Goal: Task Accomplishment & Management: Manage account settings

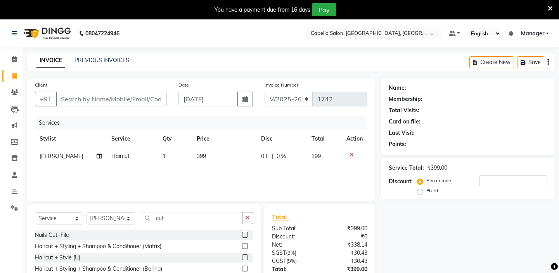
select select "4763"
select select "service"
select select "65602"
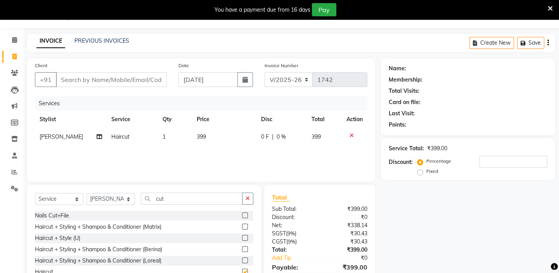
scroll to position [35, 0]
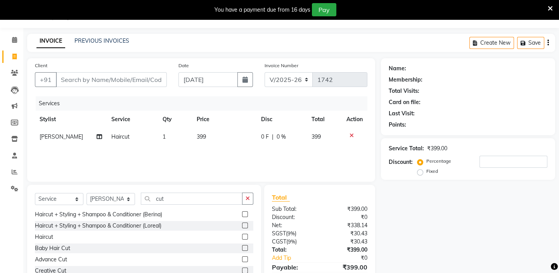
checkbox input "false"
drag, startPoint x: 215, startPoint y: 137, endPoint x: 221, endPoint y: 139, distance: 6.5
click at [221, 139] on td "399" at bounding box center [224, 136] width 65 height 17
select select "65602"
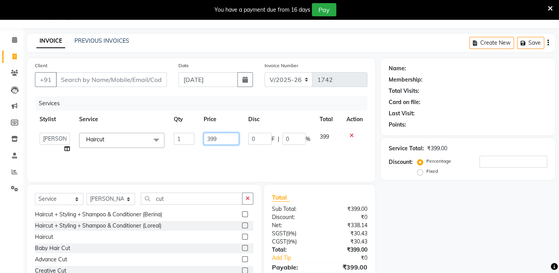
click at [231, 139] on input "399" at bounding box center [221, 139] width 35 height 12
type input "300"
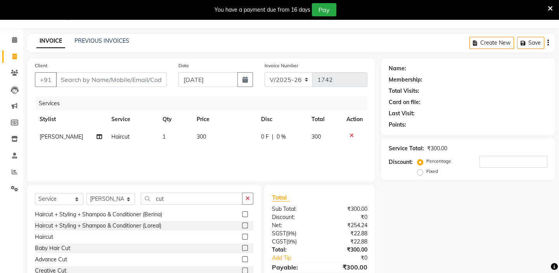
click at [198, 155] on div "Services Stylist Service Qty Price Disc Total Action [PERSON_NAME] shirwash Hai…" at bounding box center [201, 135] width 332 height 78
click at [118, 80] on input "Client" at bounding box center [111, 79] width 111 height 15
type input "6"
type input "0"
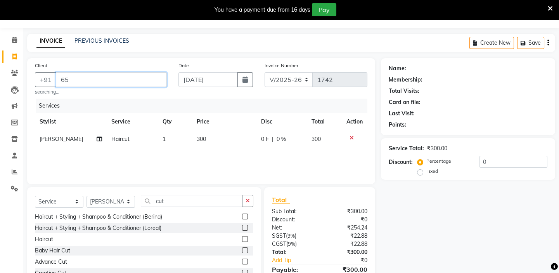
type input "6"
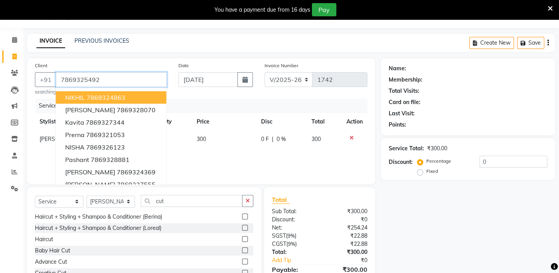
type input "7869325492"
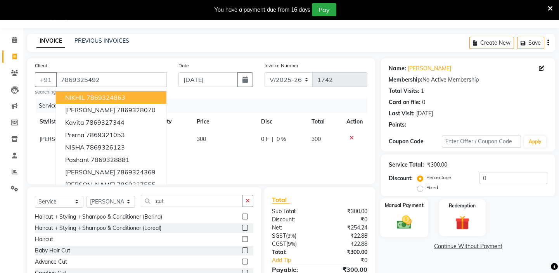
click at [411, 219] on img at bounding box center [404, 221] width 24 height 17
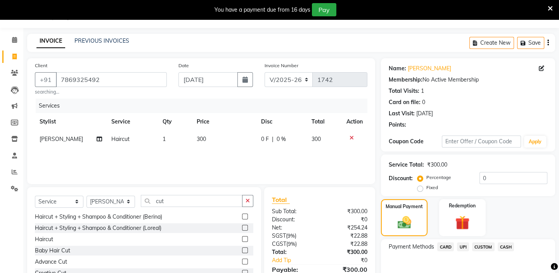
scroll to position [60, 0]
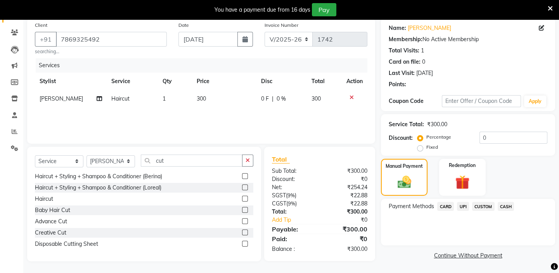
click at [506, 205] on span "CASH" at bounding box center [506, 206] width 17 height 9
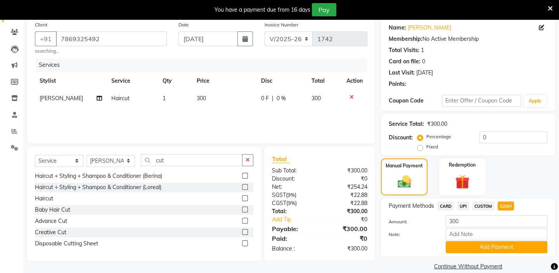
scroll to position [71, 0]
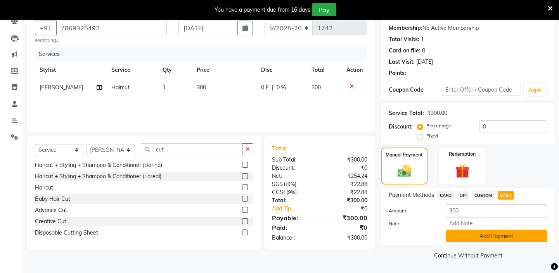
click at [496, 235] on button "Add Payment" at bounding box center [497, 236] width 102 height 12
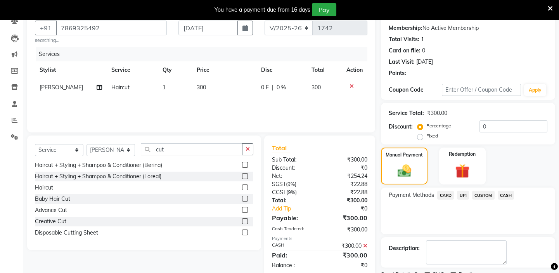
scroll to position [103, 0]
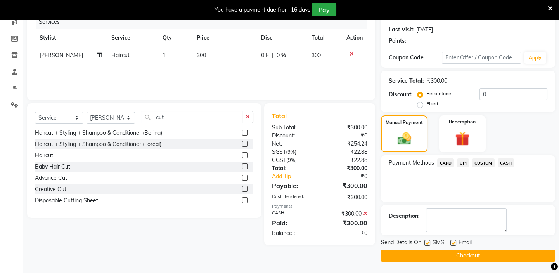
click at [479, 252] on button "Checkout" at bounding box center [468, 255] width 174 height 12
click at [479, 257] on button "Checkout" at bounding box center [468, 255] width 174 height 12
click at [378, 60] on div "Client [PHONE_NUMBER] searching... Date [DATE] Invoice Number V/2025 V/[PHONE_N…" at bounding box center [200, 117] width 359 height 287
click at [376, 67] on div "Client [PHONE_NUMBER] searching... Date [DATE] Invoice Number V/2025 V/[PHONE_N…" at bounding box center [200, 117] width 359 height 287
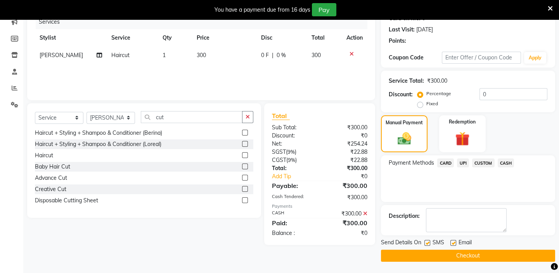
click at [403, 253] on button "Checkout" at bounding box center [468, 255] width 174 height 12
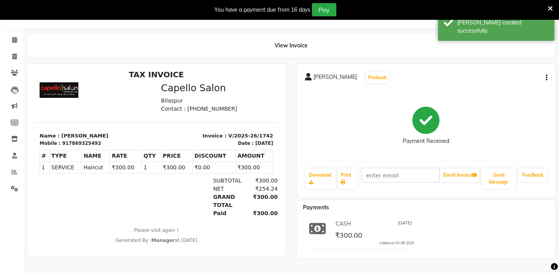
scroll to position [6, 0]
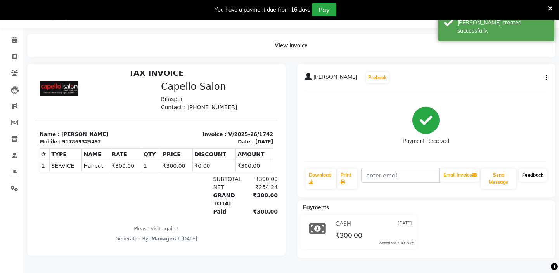
click at [530, 175] on link "Feedback" at bounding box center [533, 174] width 28 height 13
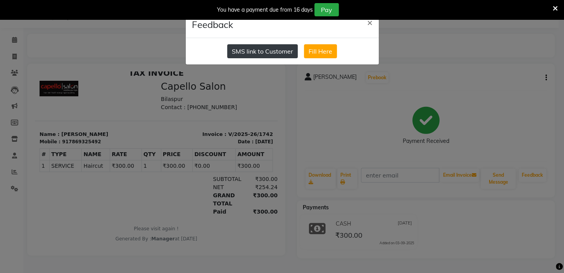
click at [265, 54] on button "SMS link to Customer" at bounding box center [262, 51] width 71 height 14
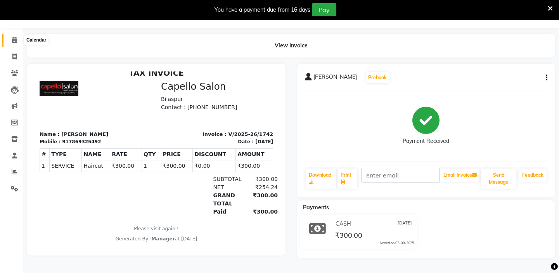
click at [16, 41] on icon at bounding box center [14, 40] width 5 height 6
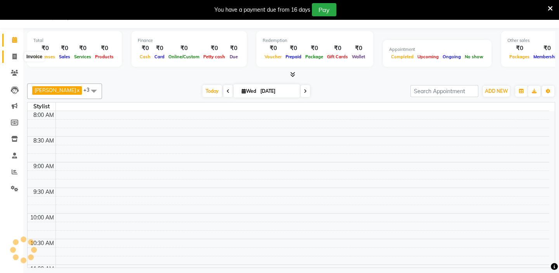
click at [12, 56] on icon at bounding box center [14, 57] width 4 height 6
select select "service"
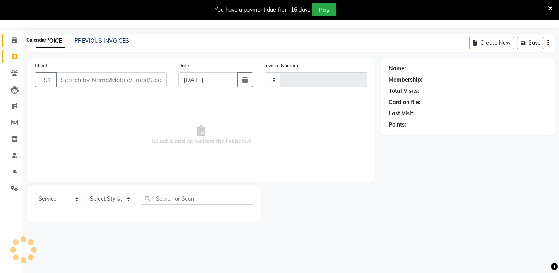
click at [15, 39] on icon at bounding box center [14, 40] width 5 height 6
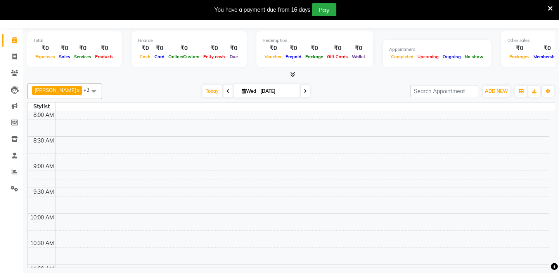
click at [376, 82] on div "[PERSON_NAME] shirwash x GEETA x [PERSON_NAME] x [PERSON_NAME] x +3 No data ava…" at bounding box center [291, 173] width 528 height 187
click at [14, 38] on icon at bounding box center [14, 40] width 5 height 6
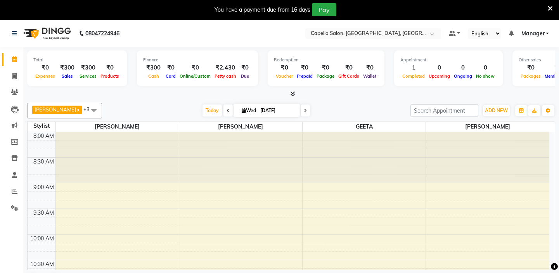
click at [548, 5] on icon at bounding box center [550, 8] width 5 height 7
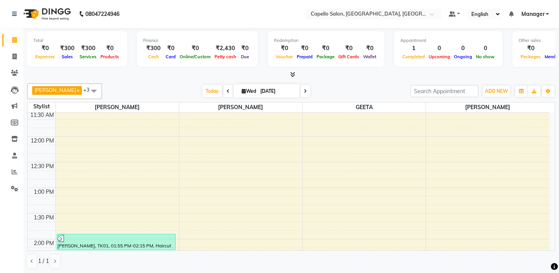
scroll to position [247, 0]
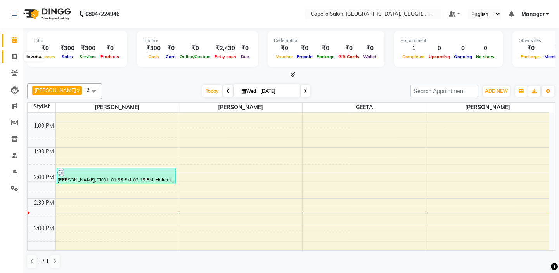
click at [12, 53] on span at bounding box center [15, 56] width 14 height 9
select select "service"
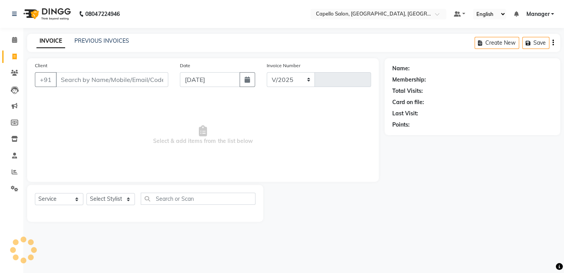
select select "4763"
type input "1743"
drag, startPoint x: 153, startPoint y: 79, endPoint x: 157, endPoint y: 78, distance: 4.0
click at [153, 79] on input "Client" at bounding box center [112, 79] width 112 height 15
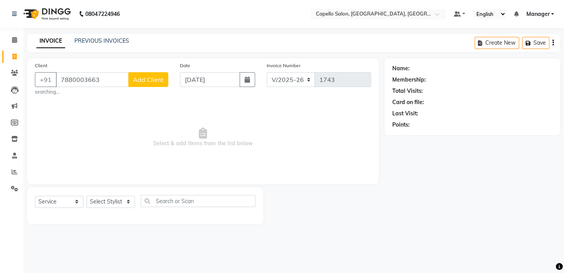
type input "7880003663"
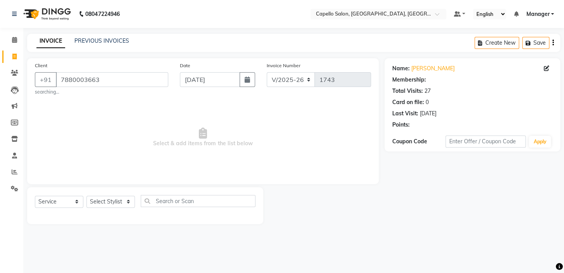
select select "1: Object"
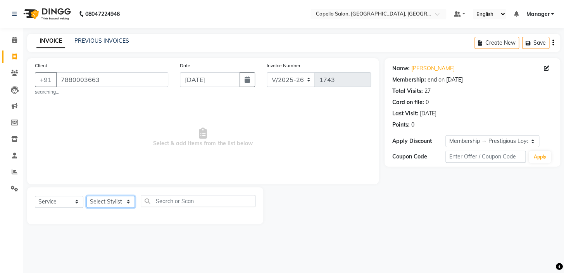
click at [116, 199] on select "Select Stylist Admin anish shirwash ANJALI CHAKRDHARI Arvind Ankar GEETA KIRAN …" at bounding box center [110, 201] width 48 height 12
select select "43562"
click at [86, 195] on select "Select Stylist Admin anish shirwash ANJALI CHAKRDHARI Arvind Ankar GEETA KIRAN …" at bounding box center [110, 201] width 48 height 12
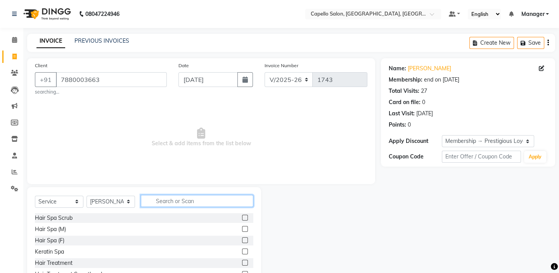
click at [169, 200] on input "text" at bounding box center [197, 201] width 112 height 12
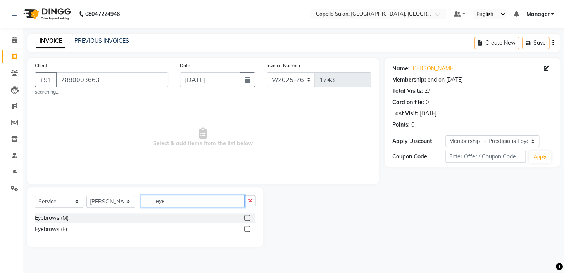
type input "eye"
drag, startPoint x: 248, startPoint y: 229, endPoint x: 180, endPoint y: 190, distance: 78.5
click at [247, 229] on label at bounding box center [247, 229] width 6 height 6
click at [247, 229] on input "checkbox" at bounding box center [246, 228] width 5 height 5
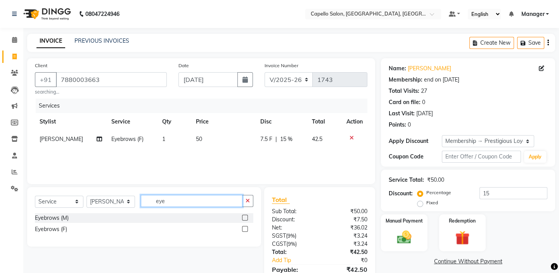
checkbox input "false"
drag, startPoint x: 171, startPoint y: 199, endPoint x: 130, endPoint y: 200, distance: 41.5
click at [130, 200] on div "Select Service Product Membership Package Voucher Prepaid Gift Card Select Styl…" at bounding box center [144, 204] width 218 height 18
type input "upp"
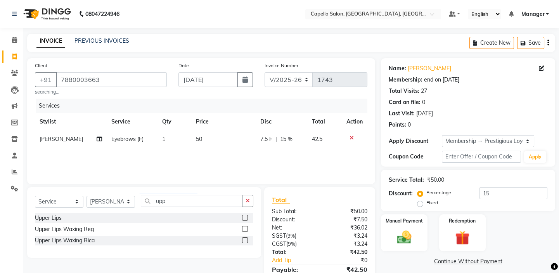
click at [239, 219] on div "Upper Lips" at bounding box center [144, 218] width 218 height 10
click at [245, 218] on label at bounding box center [245, 217] width 6 height 6
click at [245, 218] on input "checkbox" at bounding box center [244, 217] width 5 height 5
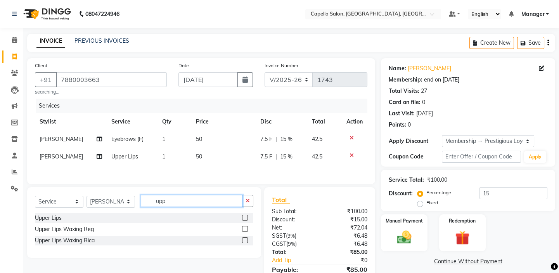
checkbox input "false"
drag, startPoint x: 195, startPoint y: 201, endPoint x: 133, endPoint y: 196, distance: 62.3
click at [132, 197] on div "Select Service Product Membership Package Voucher Prepaid Gift Card Select Styl…" at bounding box center [144, 204] width 218 height 18
type input "for"
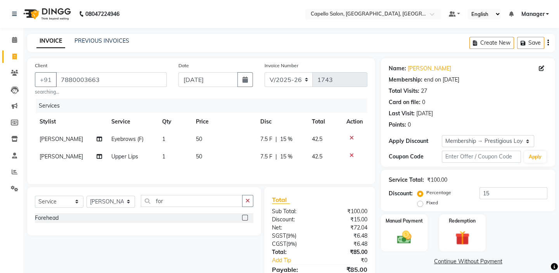
click at [245, 219] on label at bounding box center [245, 217] width 6 height 6
click at [245, 219] on input "checkbox" at bounding box center [244, 217] width 5 height 5
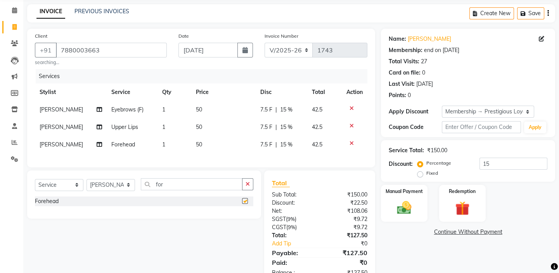
checkbox input "false"
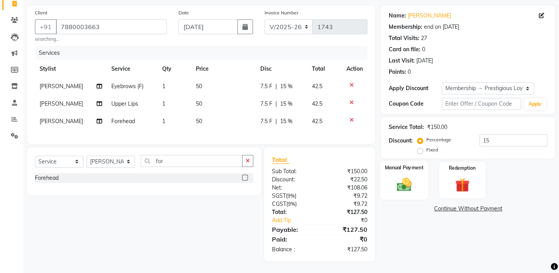
click at [392, 178] on img at bounding box center [404, 184] width 24 height 17
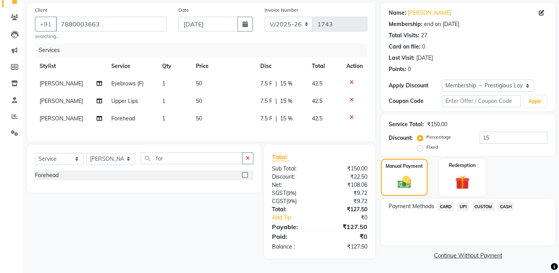
click at [458, 204] on span "UPI" at bounding box center [463, 206] width 12 height 9
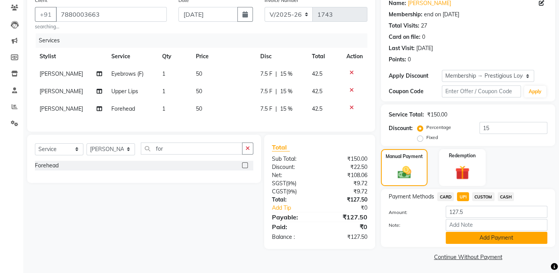
scroll to position [67, 0]
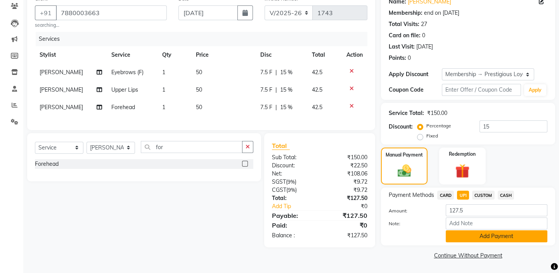
click at [490, 234] on button "Add Payment" at bounding box center [497, 236] width 102 height 12
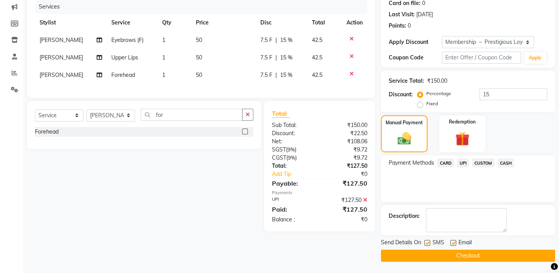
click at [366, 202] on icon at bounding box center [365, 199] width 4 height 5
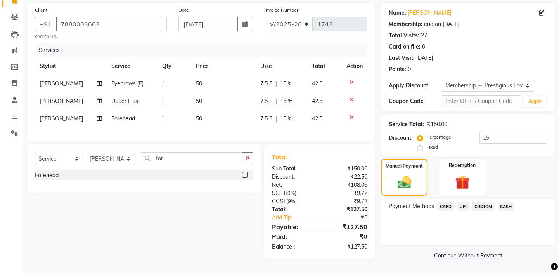
click at [504, 202] on span "CASH" at bounding box center [506, 206] width 17 height 9
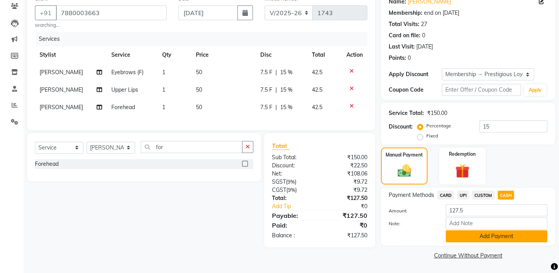
click at [489, 235] on button "Add Payment" at bounding box center [497, 236] width 102 height 12
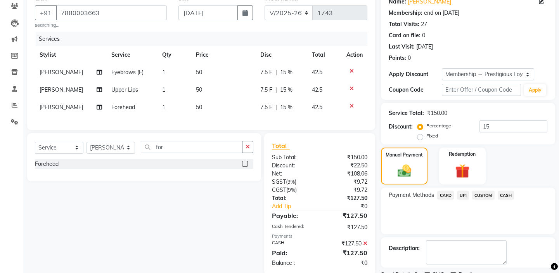
scroll to position [99, 0]
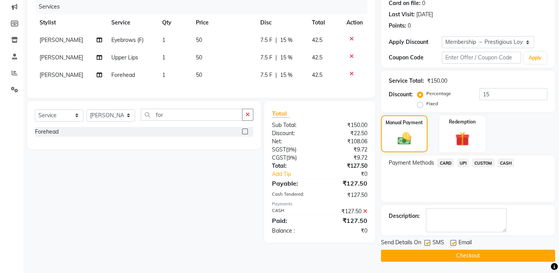
click at [453, 255] on button "Checkout" at bounding box center [468, 255] width 174 height 12
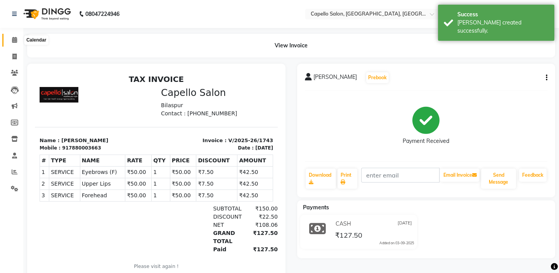
drag, startPoint x: 11, startPoint y: 42, endPoint x: 16, endPoint y: 41, distance: 4.9
click at [11, 42] on span at bounding box center [15, 40] width 14 height 9
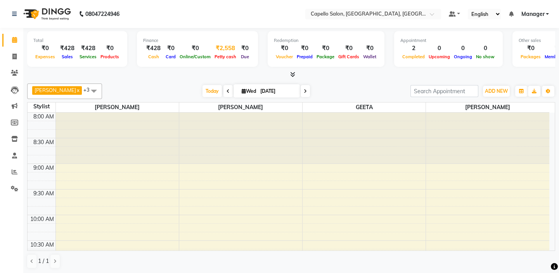
click at [219, 56] on span "Petty cash" at bounding box center [226, 56] width 26 height 5
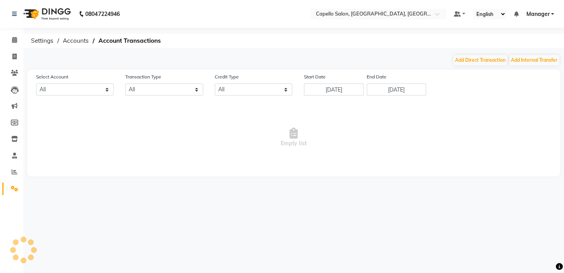
select select "3609"
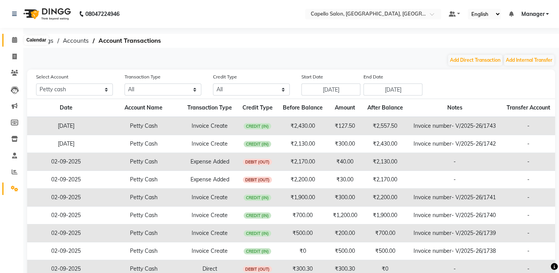
click at [10, 41] on span at bounding box center [15, 40] width 14 height 9
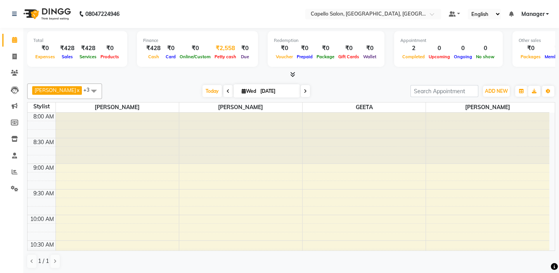
click at [221, 52] on div "Petty cash" at bounding box center [226, 56] width 26 height 8
click at [230, 47] on div "₹2,558" at bounding box center [226, 48] width 26 height 9
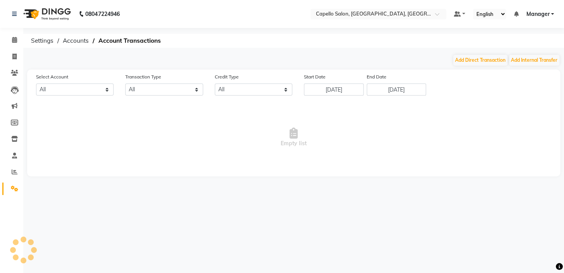
select select "3609"
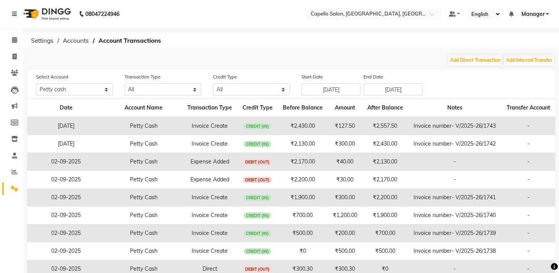
click at [492, 67] on main "Add Direct Transaction Add Internal Transfer Select Account All Petty cash Defa…" at bounding box center [291, 192] width 536 height 276
click at [492, 64] on button "Add Direct Transaction" at bounding box center [475, 60] width 54 height 11
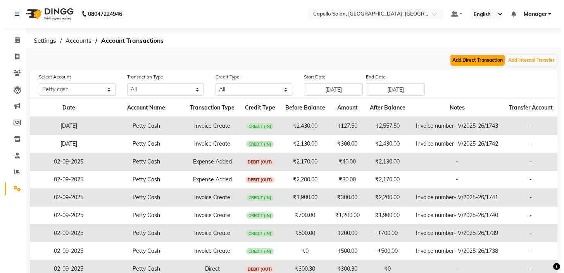
select select "direct"
select select "3609"
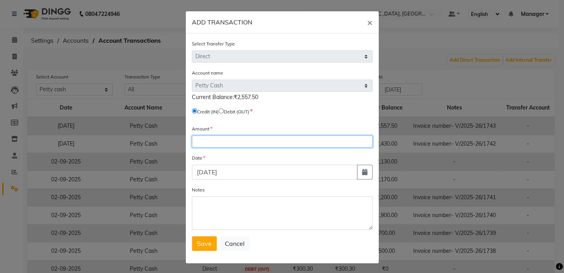
click at [239, 144] on input "number" at bounding box center [282, 141] width 181 height 12
type input "2129"
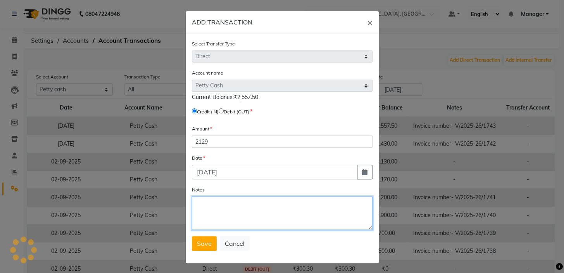
click at [224, 213] on textarea "Notes" at bounding box center [282, 212] width 181 height 33
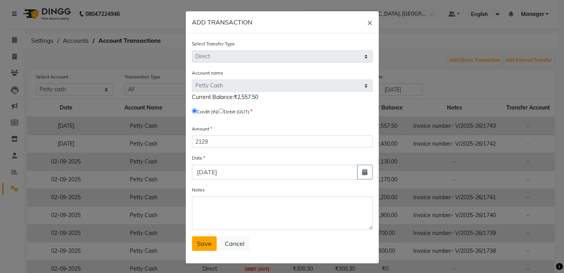
click at [200, 239] on button "Save" at bounding box center [204, 243] width 25 height 15
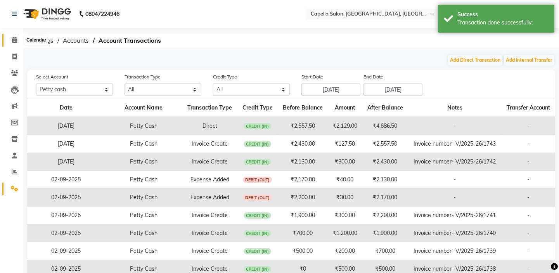
click at [12, 39] on icon at bounding box center [14, 40] width 5 height 6
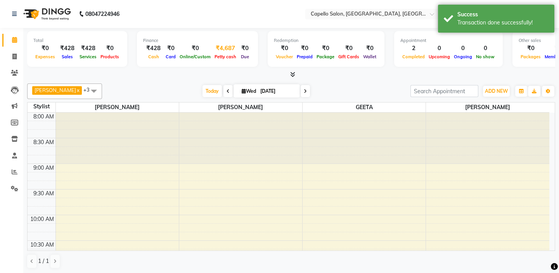
click at [228, 45] on div "₹4,687" at bounding box center [226, 48] width 26 height 9
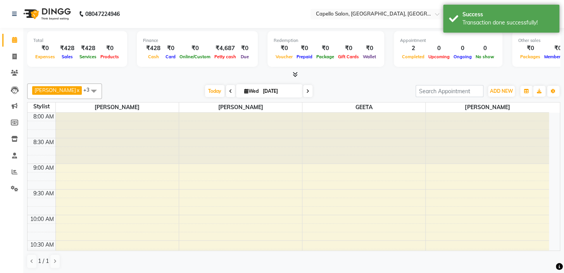
select select "3609"
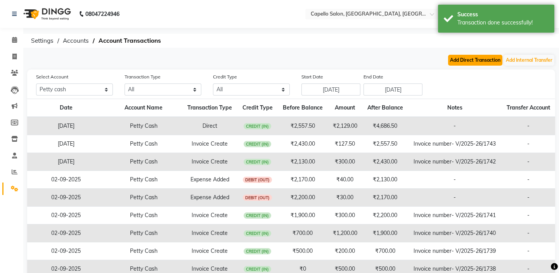
click at [477, 57] on button "Add Direct Transaction" at bounding box center [475, 60] width 54 height 11
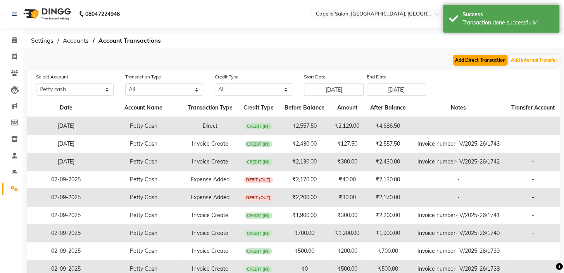
select select "direct"
select select "3609"
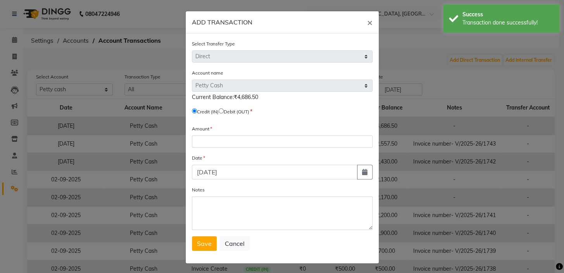
drag, startPoint x: 225, startPoint y: 111, endPoint x: 229, endPoint y: 126, distance: 15.0
click at [224, 112] on input "radio" at bounding box center [221, 110] width 5 height 5
radio input "true"
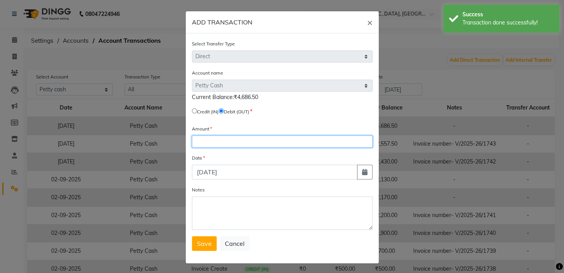
click at [237, 147] on input "number" at bounding box center [282, 141] width 181 height 12
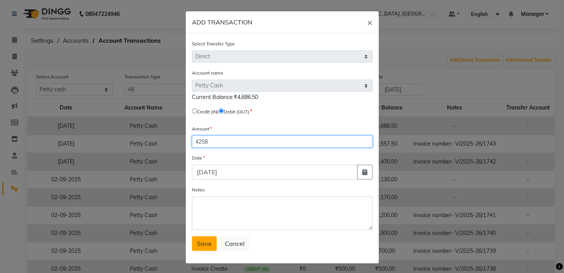
type input "4258"
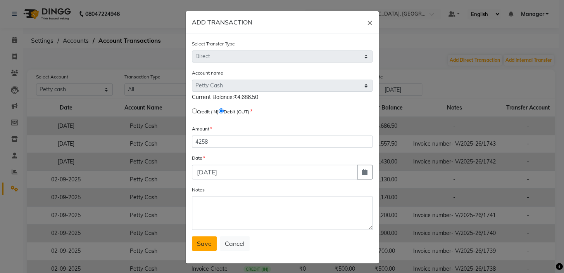
click at [199, 256] on div "Select Transfer Type Select Direct Internal Account name Select Petty Cash Defa…" at bounding box center [282, 148] width 193 height 230
click at [197, 242] on span "Save" at bounding box center [204, 243] width 15 height 8
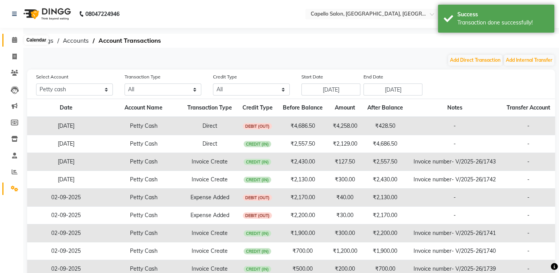
click at [16, 41] on icon at bounding box center [14, 40] width 5 height 6
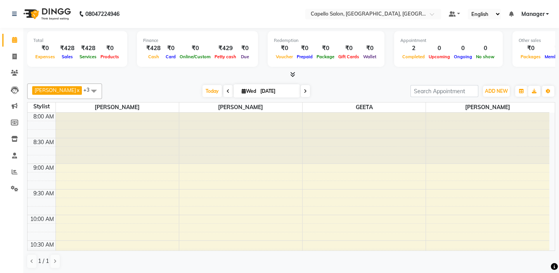
click at [292, 74] on icon at bounding box center [292, 74] width 5 height 6
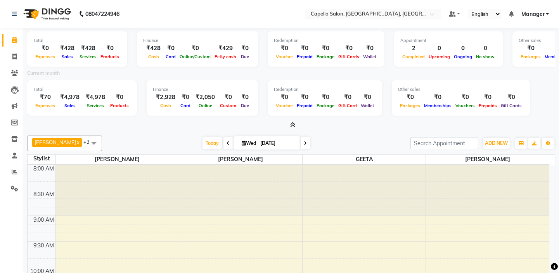
click at [292, 124] on icon at bounding box center [292, 125] width 5 height 6
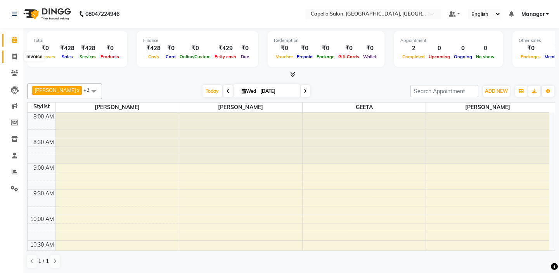
click at [11, 60] on span at bounding box center [15, 56] width 14 height 9
select select "service"
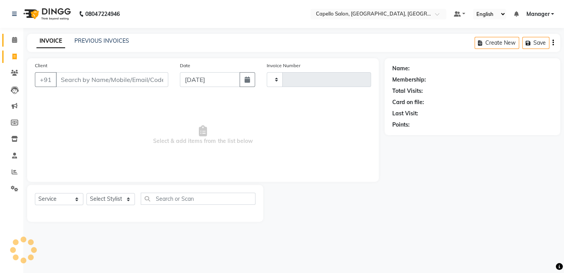
type input "1744"
select select "4763"
click at [11, 41] on span at bounding box center [15, 40] width 14 height 9
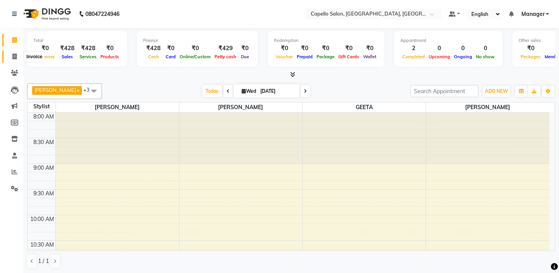
click at [12, 60] on span at bounding box center [15, 56] width 14 height 9
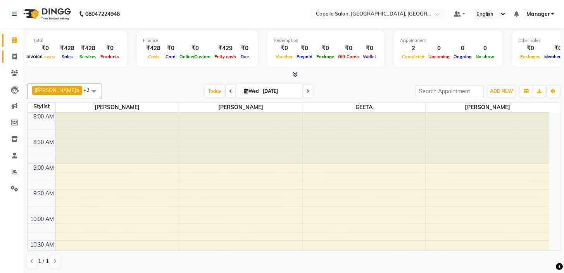
select select "4763"
select select "service"
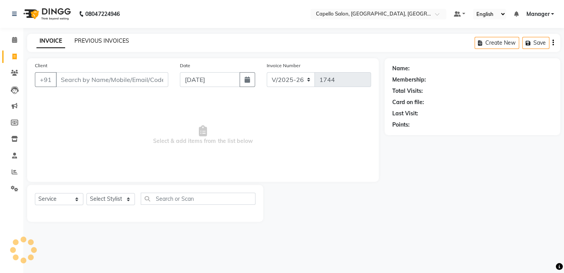
click at [107, 40] on link "PREVIOUS INVOICES" at bounding box center [101, 40] width 55 height 7
